Goal: Find contact information: Find contact information

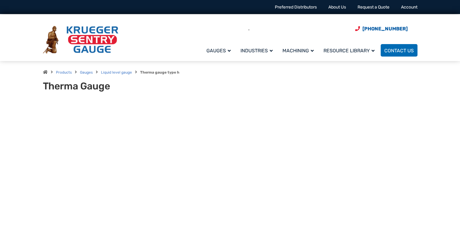
type input "**"
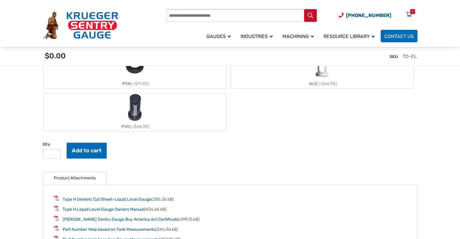
click at [135, 110] on img "PVG" at bounding box center [135, 107] width 18 height 29
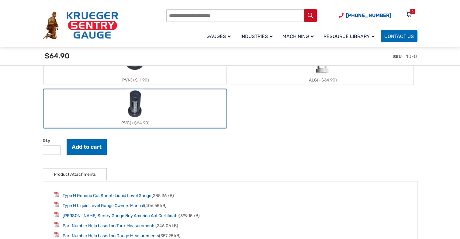
scroll to position [820, 0]
click at [135, 102] on img "PVG" at bounding box center [135, 103] width 18 height 29
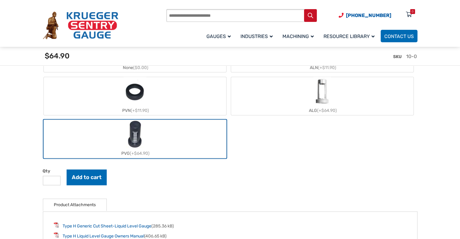
scroll to position [789, 0]
click at [136, 137] on img "PVG" at bounding box center [135, 133] width 18 height 29
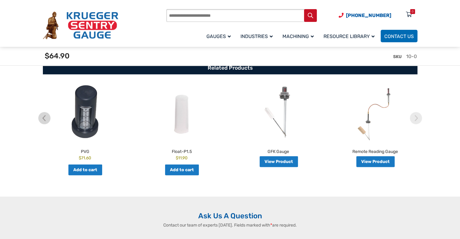
click at [87, 126] on img at bounding box center [85, 113] width 94 height 58
click at [86, 104] on img at bounding box center [85, 113] width 94 height 58
click at [83, 124] on img at bounding box center [85, 113] width 94 height 58
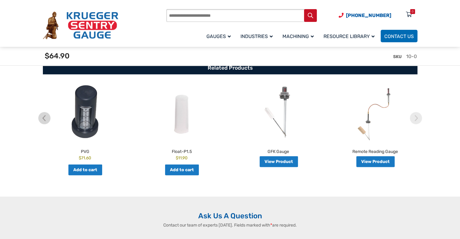
click at [84, 133] on img at bounding box center [85, 113] width 94 height 58
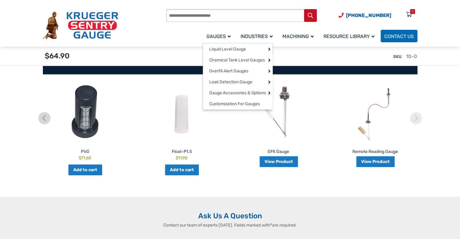
click at [220, 34] on span "Gauges" at bounding box center [218, 36] width 24 height 6
click at [252, 107] on span "Customization For Gauges" at bounding box center [234, 103] width 51 height 5
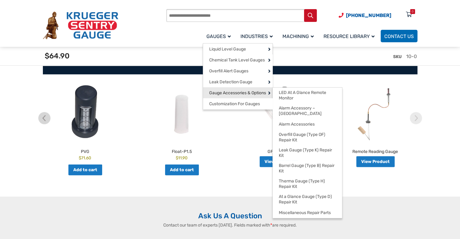
click at [242, 96] on span "Gauge Accessories & Options" at bounding box center [237, 92] width 57 height 5
click at [307, 210] on span "Miscellaneous Repair Parts" at bounding box center [305, 212] width 52 height 5
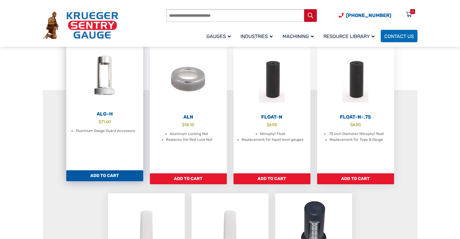
scroll to position [91, 0]
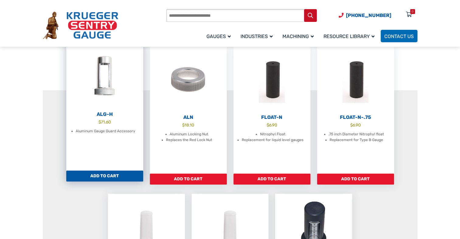
click at [104, 114] on h2 "ALG-H" at bounding box center [104, 114] width 77 height 6
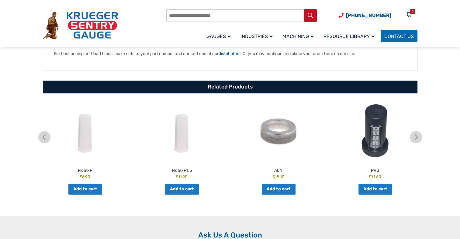
click at [376, 171] on h2 "PVG" at bounding box center [375, 169] width 94 height 9
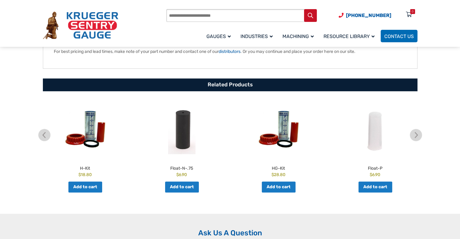
scroll to position [274, 0]
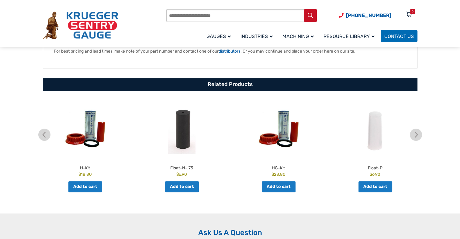
click at [283, 128] on img at bounding box center [279, 129] width 94 height 58
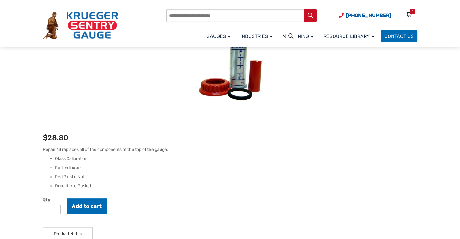
scroll to position [91, 0]
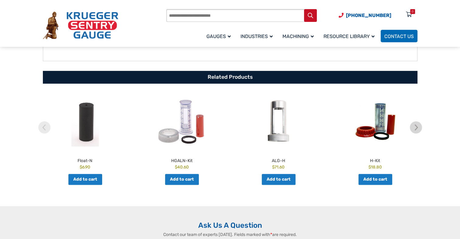
scroll to position [274, 0]
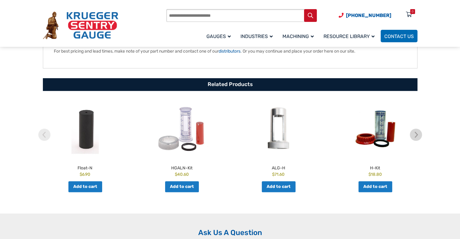
click at [376, 167] on h2 "H-Kit" at bounding box center [375, 167] width 94 height 9
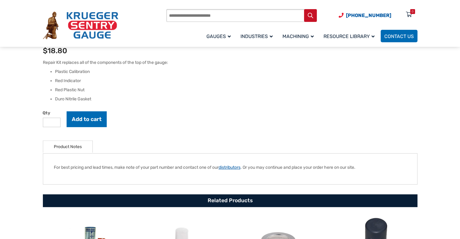
scroll to position [177, 0]
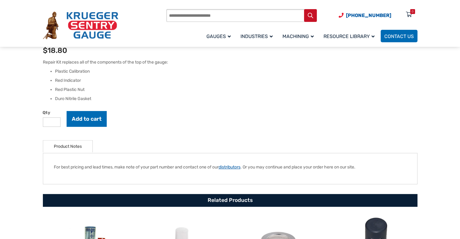
click at [233, 167] on link "distributors" at bounding box center [230, 166] width 22 height 5
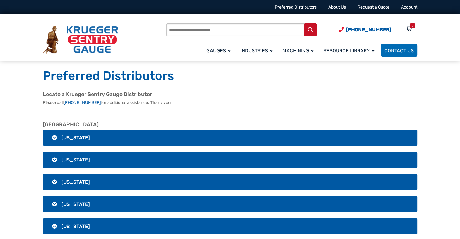
click at [80, 160] on h3 "Alaska" at bounding box center [230, 160] width 374 height 16
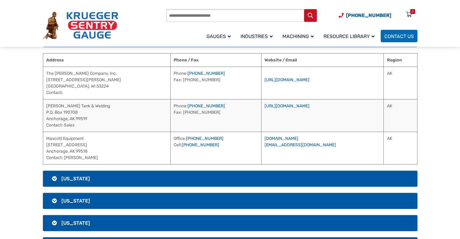
scroll to position [121, 0]
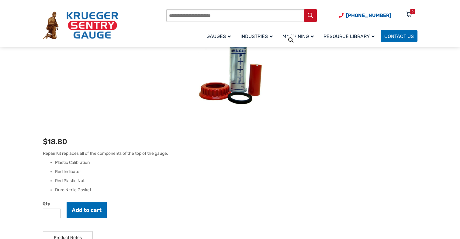
scroll to position [86, 0]
click at [128, 100] on div "🔍 H-Kit $ 18.80 Repair Kit replaces all of the components of the top of the gau…" at bounding box center [230, 216] width 374 height 372
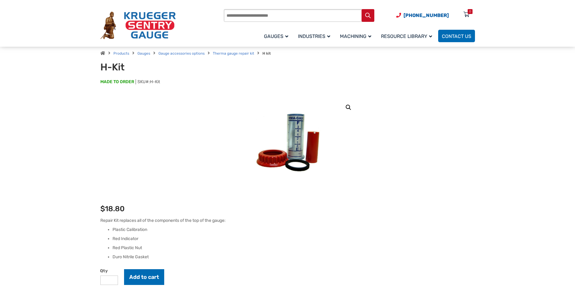
scroll to position [19, 0]
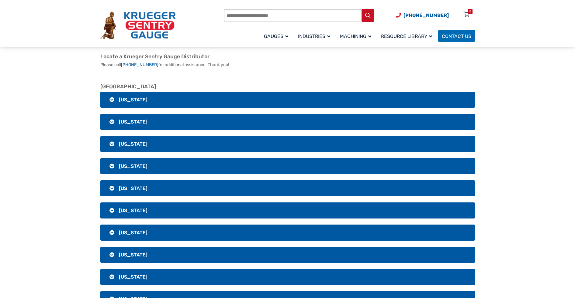
scroll to position [37, 0]
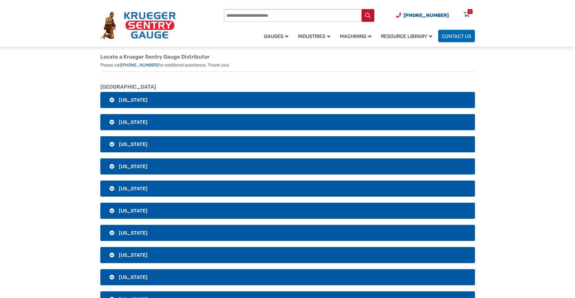
click at [146, 123] on h3 "Alaska" at bounding box center [287, 122] width 374 height 16
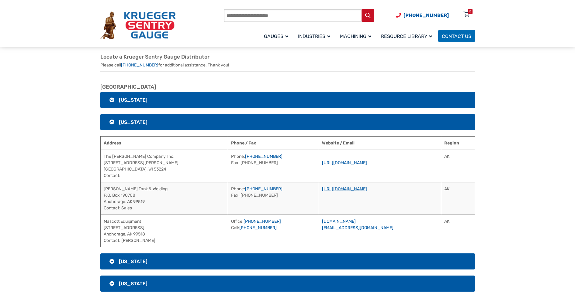
click at [362, 190] on link "https://greertank.com/" at bounding box center [344, 189] width 45 height 5
